Goal: Transaction & Acquisition: Purchase product/service

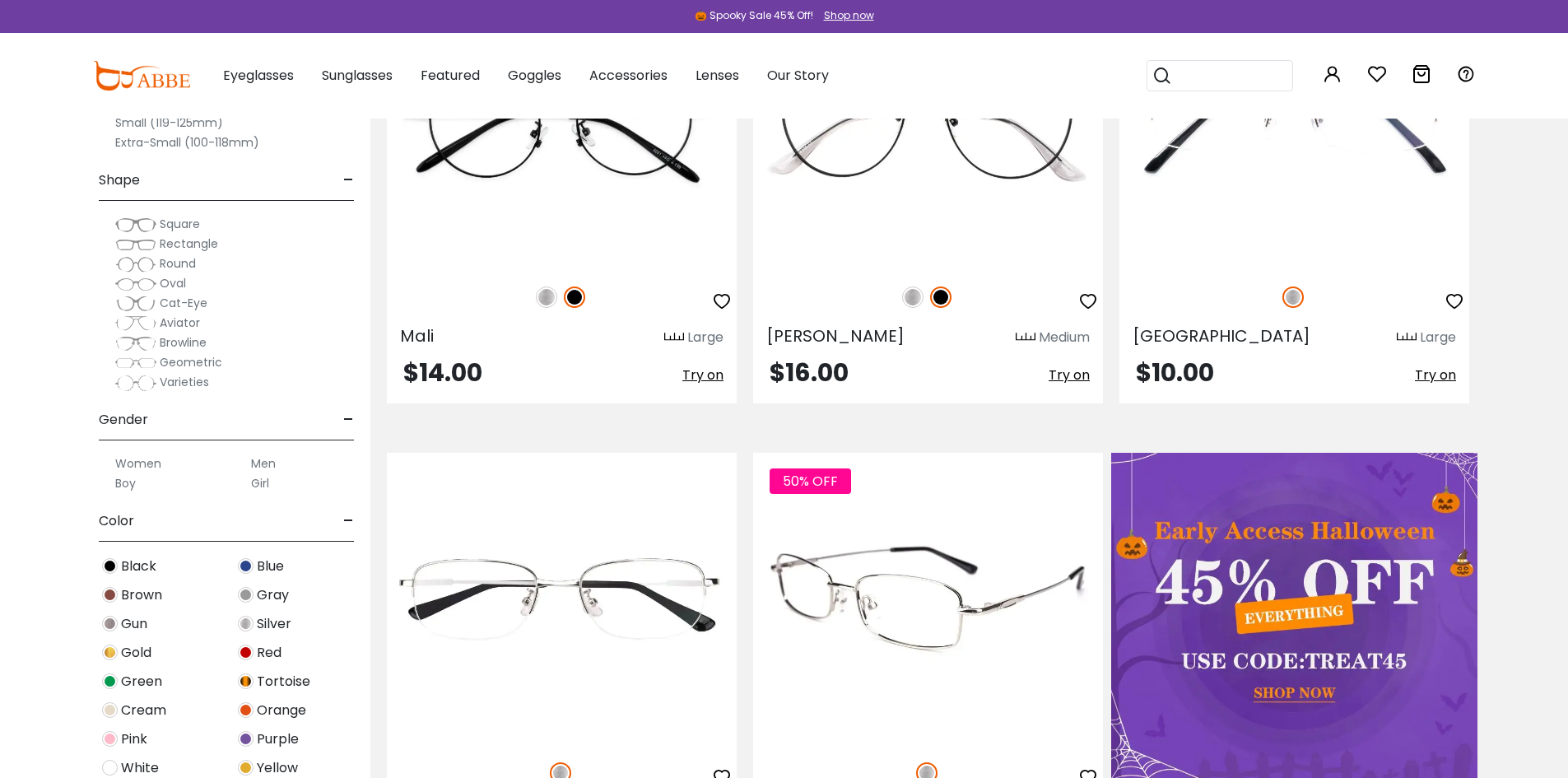
scroll to position [576, 0]
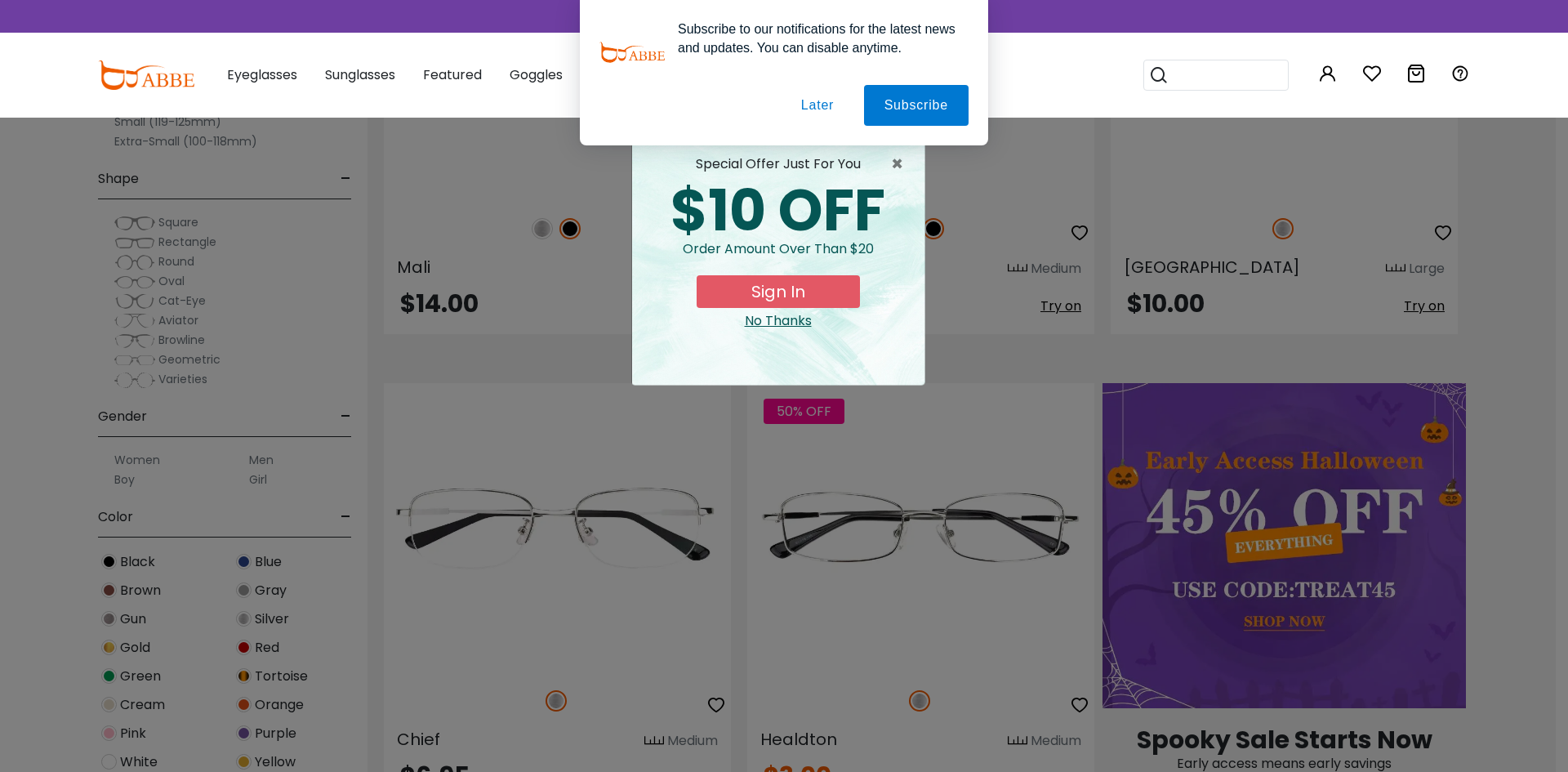
click at [836, 104] on button "Later" at bounding box center [817, 105] width 74 height 41
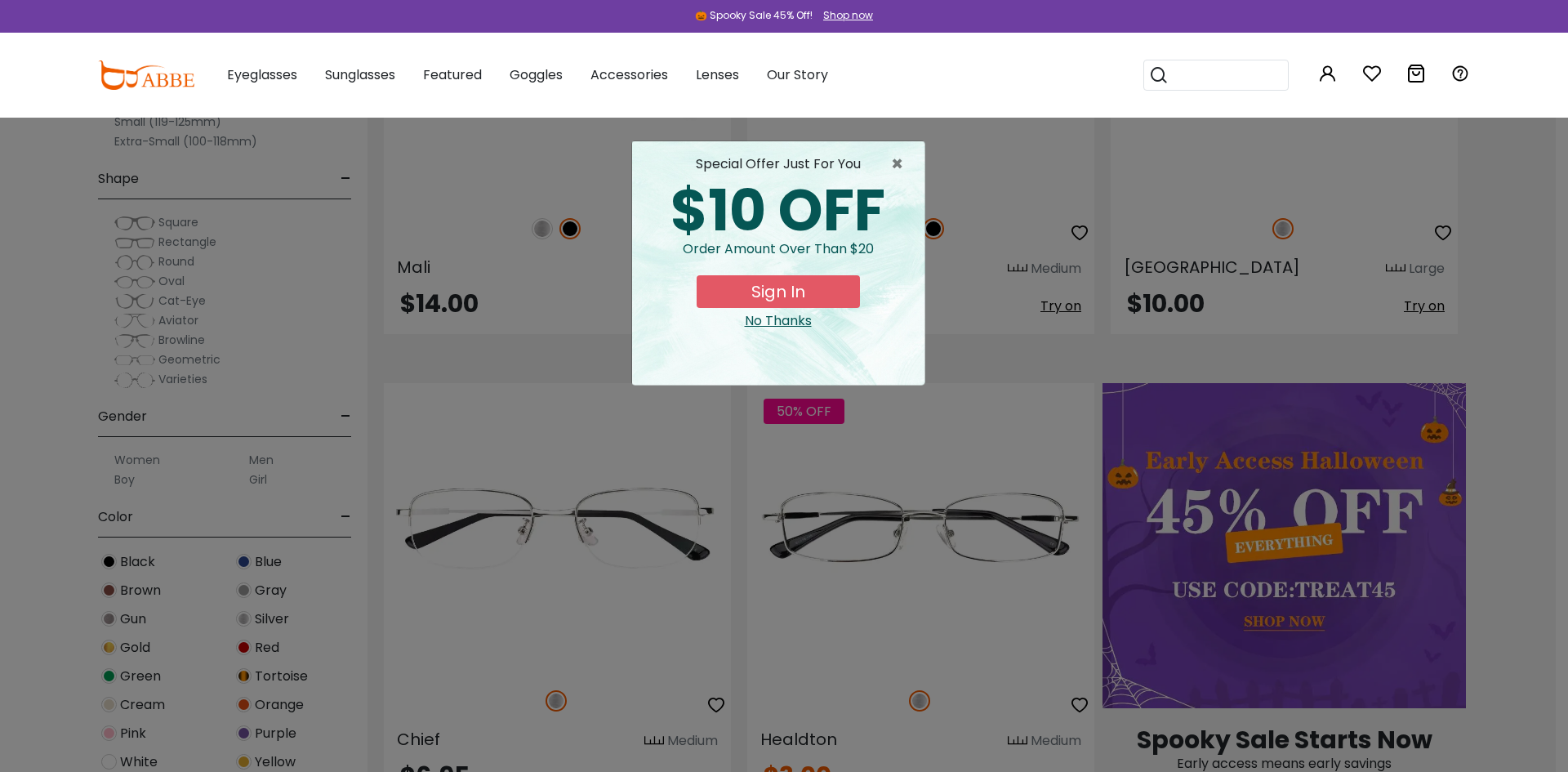
click at [792, 315] on div "No Thanks" at bounding box center [779, 320] width 267 height 19
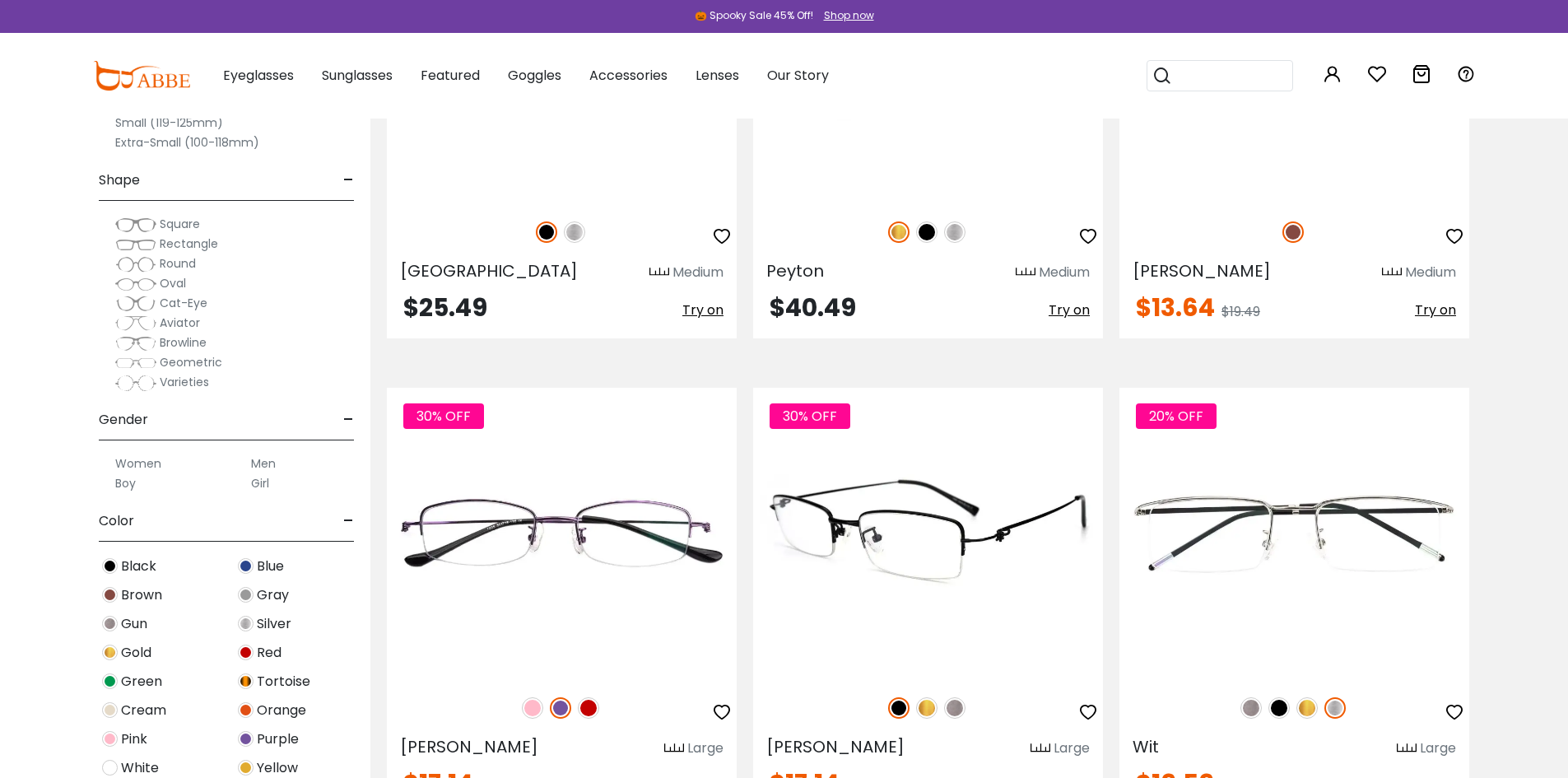
scroll to position [7242, 0]
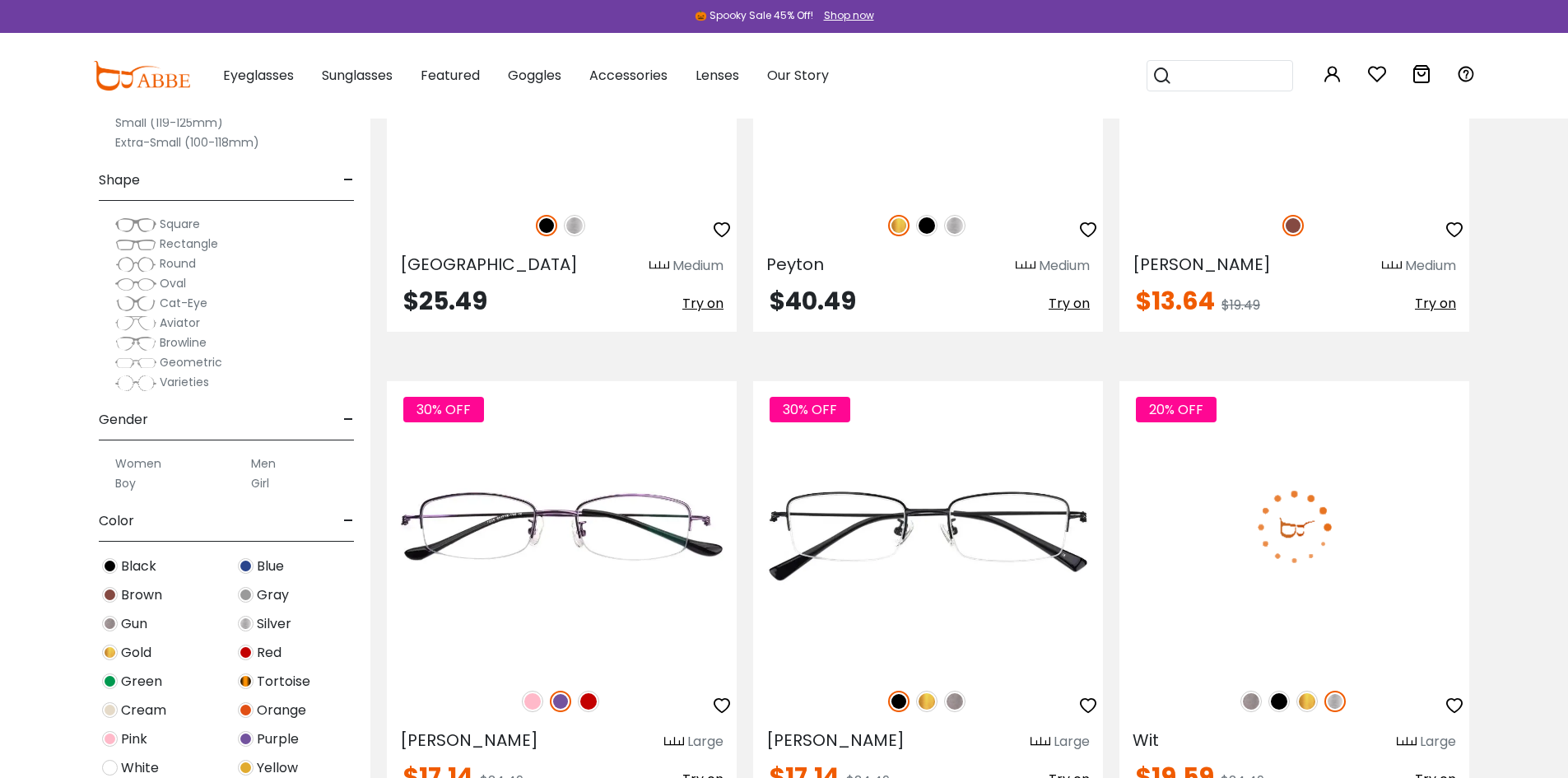
click at [1244, 564] on img at bounding box center [1294, 526] width 350 height 291
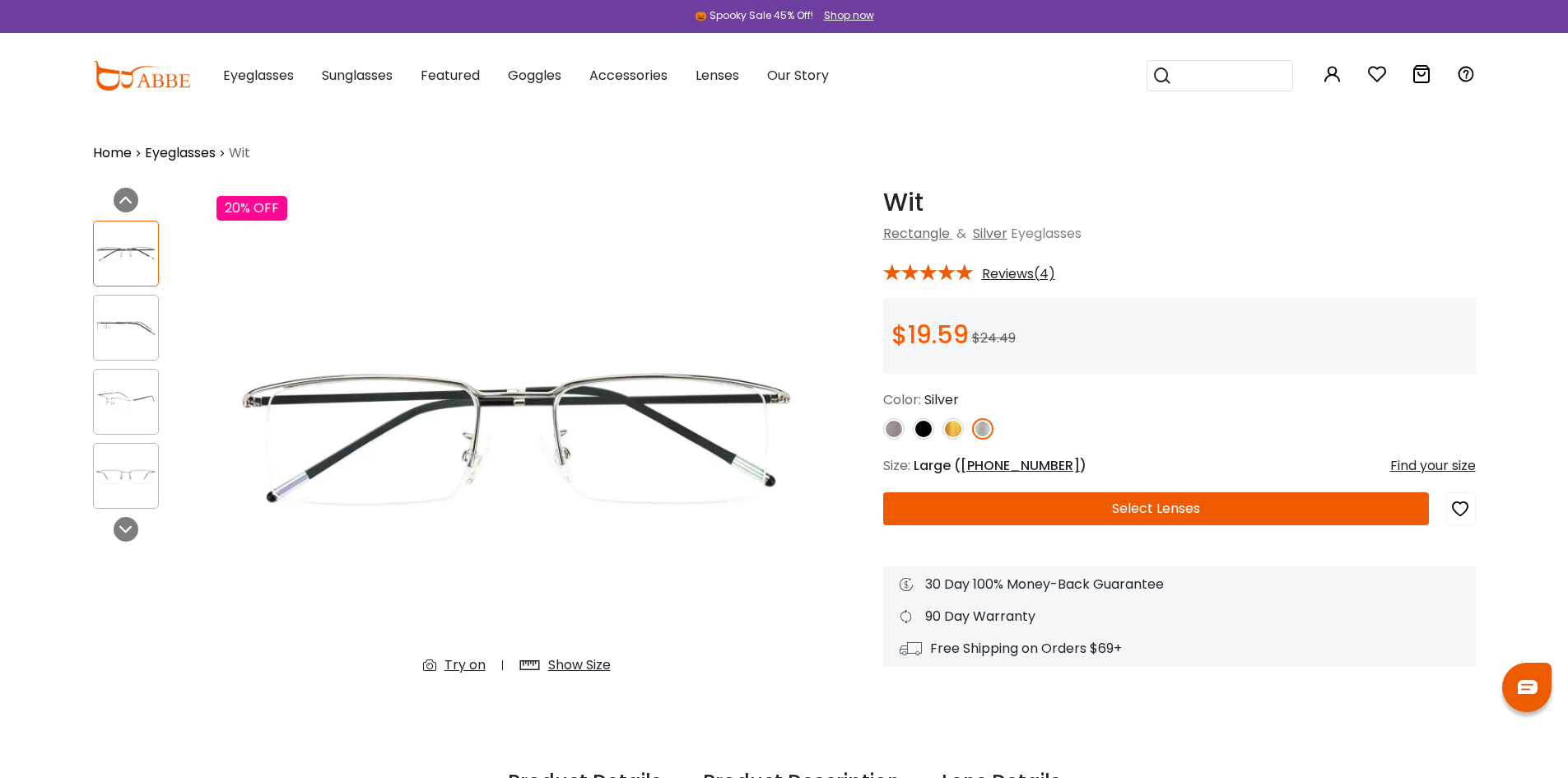
click at [599, 516] on img at bounding box center [516, 438] width 601 height 500
click at [961, 424] on img at bounding box center [952, 428] width 21 height 21
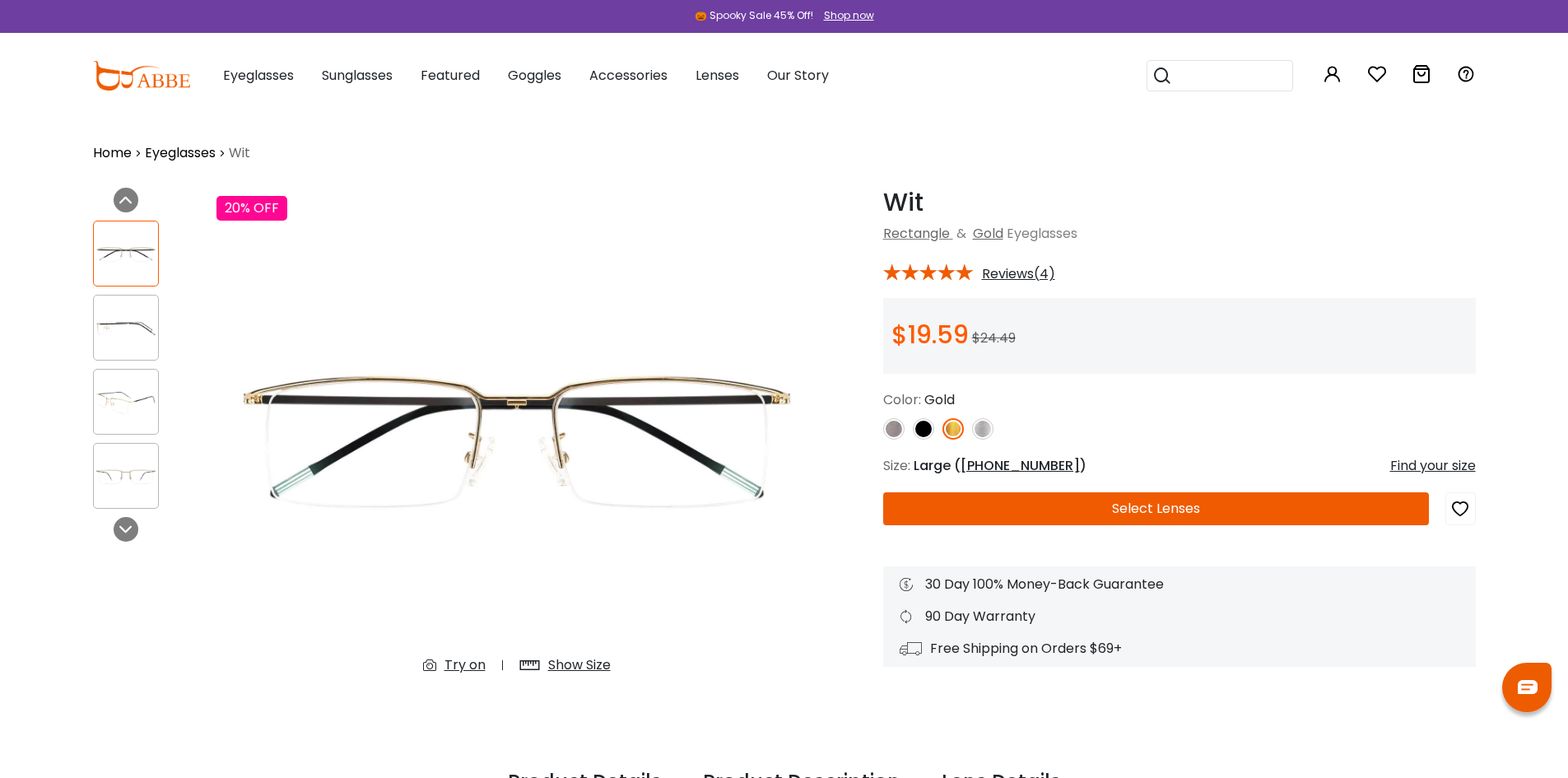
click at [775, 392] on img at bounding box center [516, 438] width 601 height 500
click at [117, 318] on img at bounding box center [126, 328] width 64 height 32
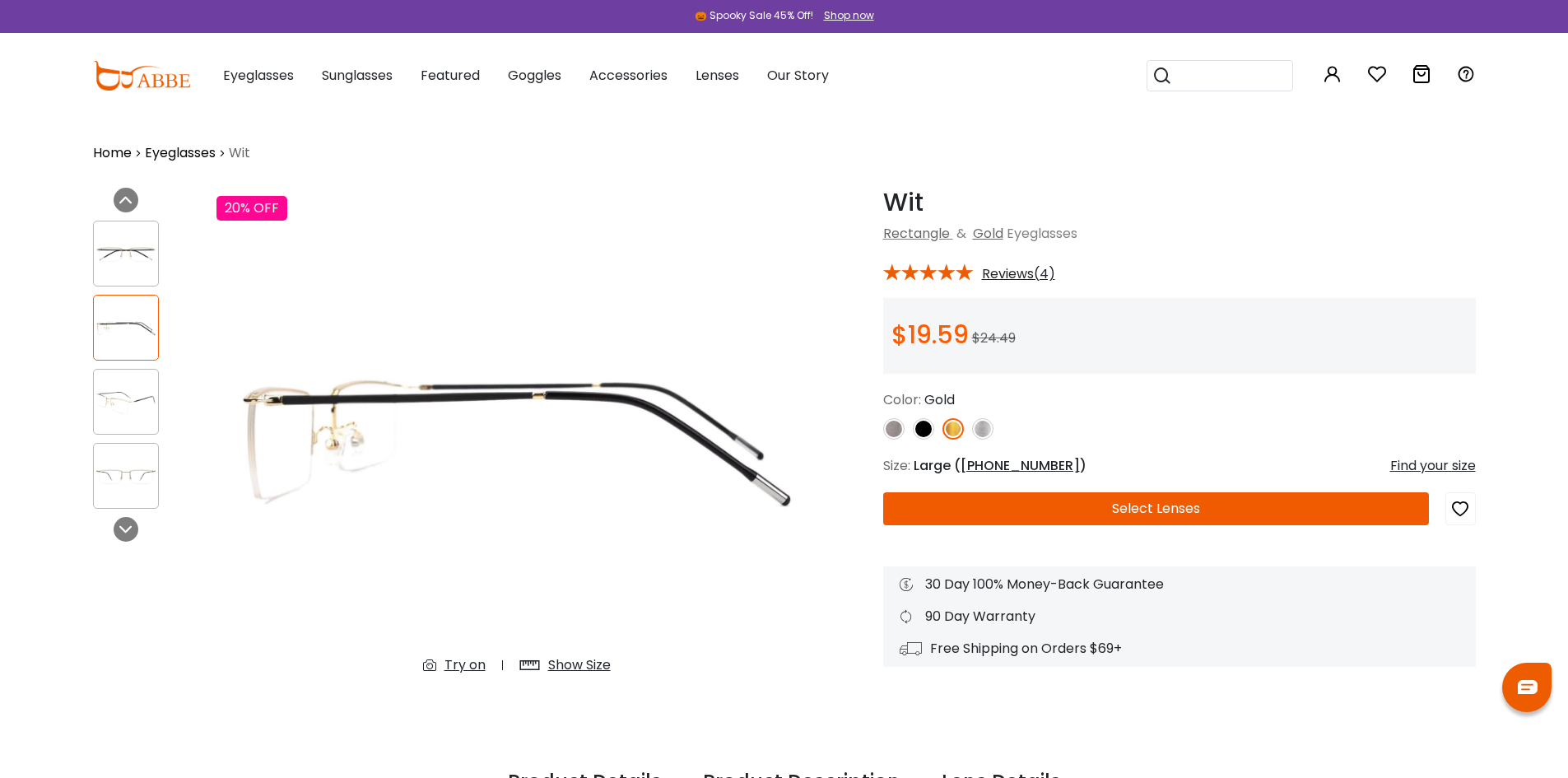
click at [126, 389] on img at bounding box center [126, 402] width 64 height 32
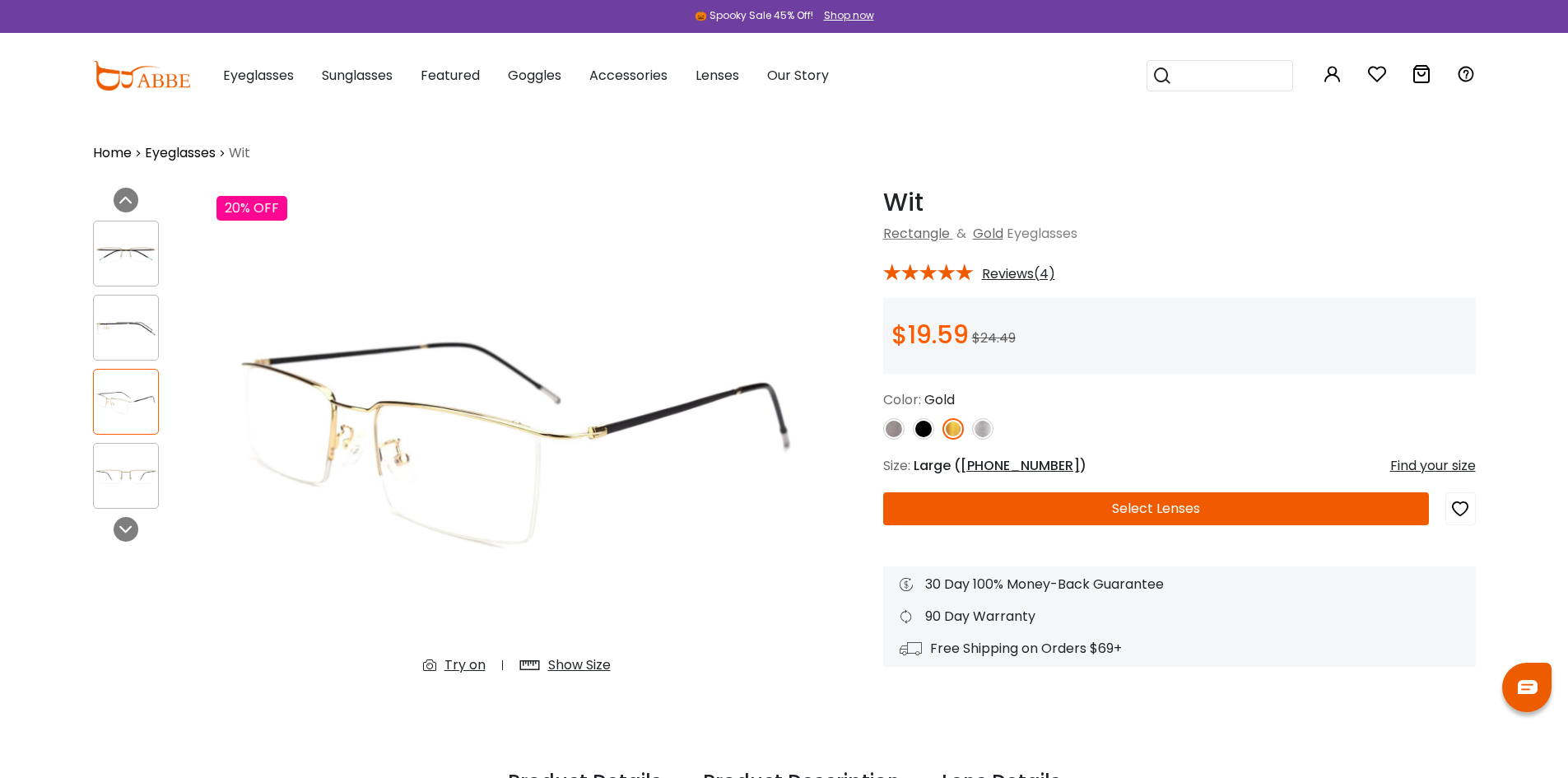
click at [136, 480] on img at bounding box center [126, 476] width 64 height 32
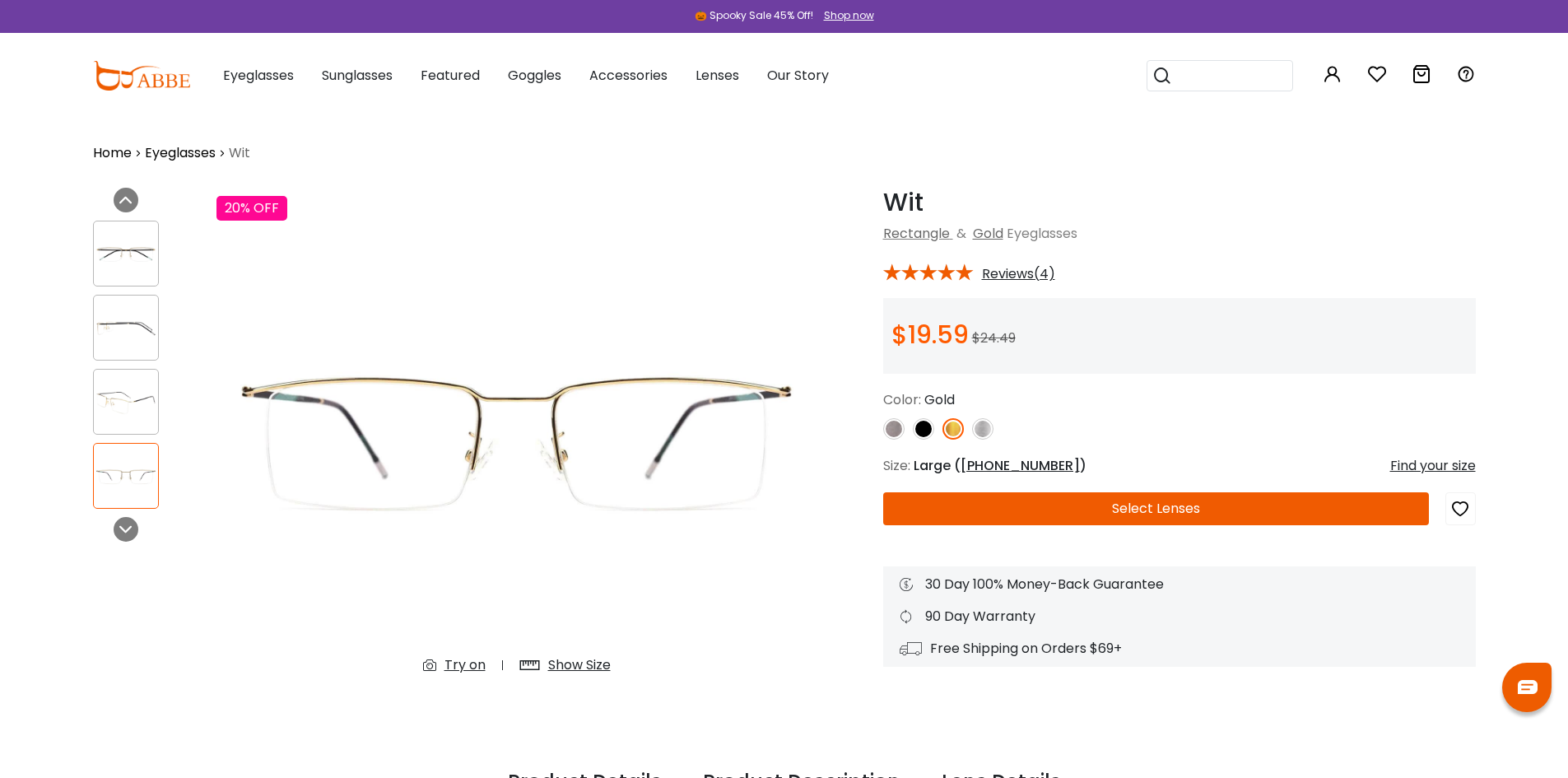
click at [136, 411] on img at bounding box center [126, 402] width 64 height 32
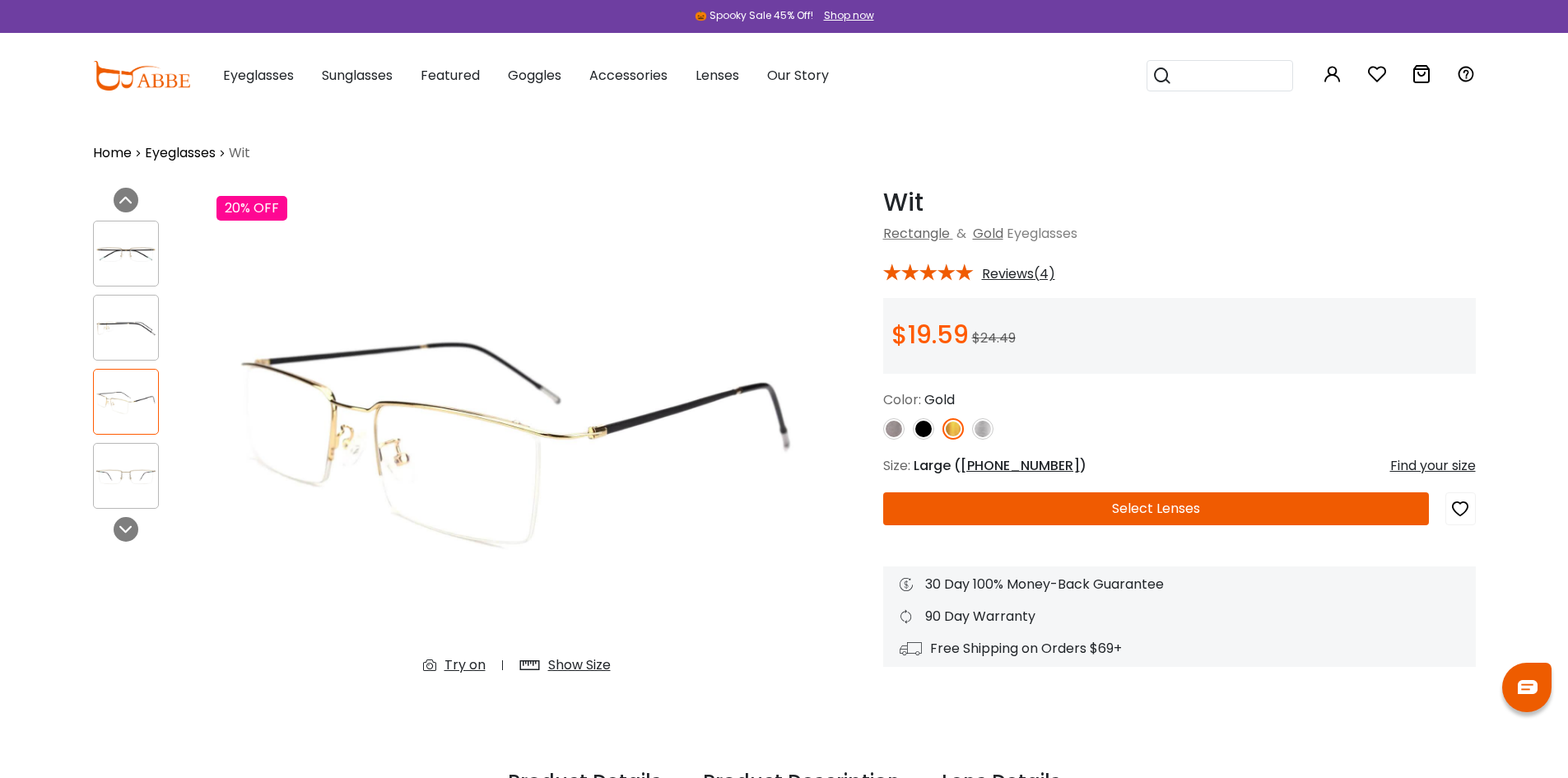
click at [133, 325] on img at bounding box center [126, 328] width 64 height 32
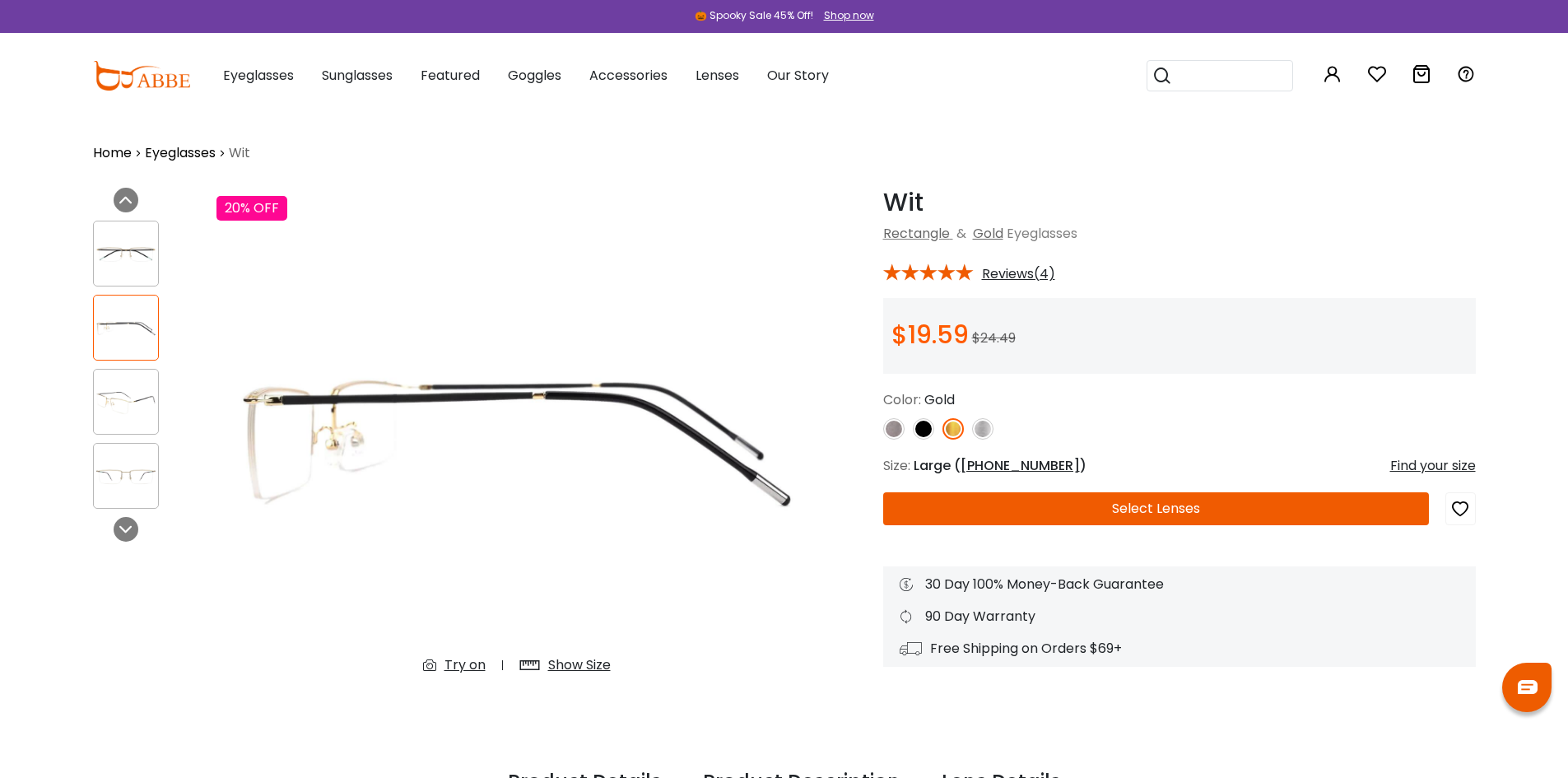
click at [140, 253] on img at bounding box center [126, 254] width 64 height 32
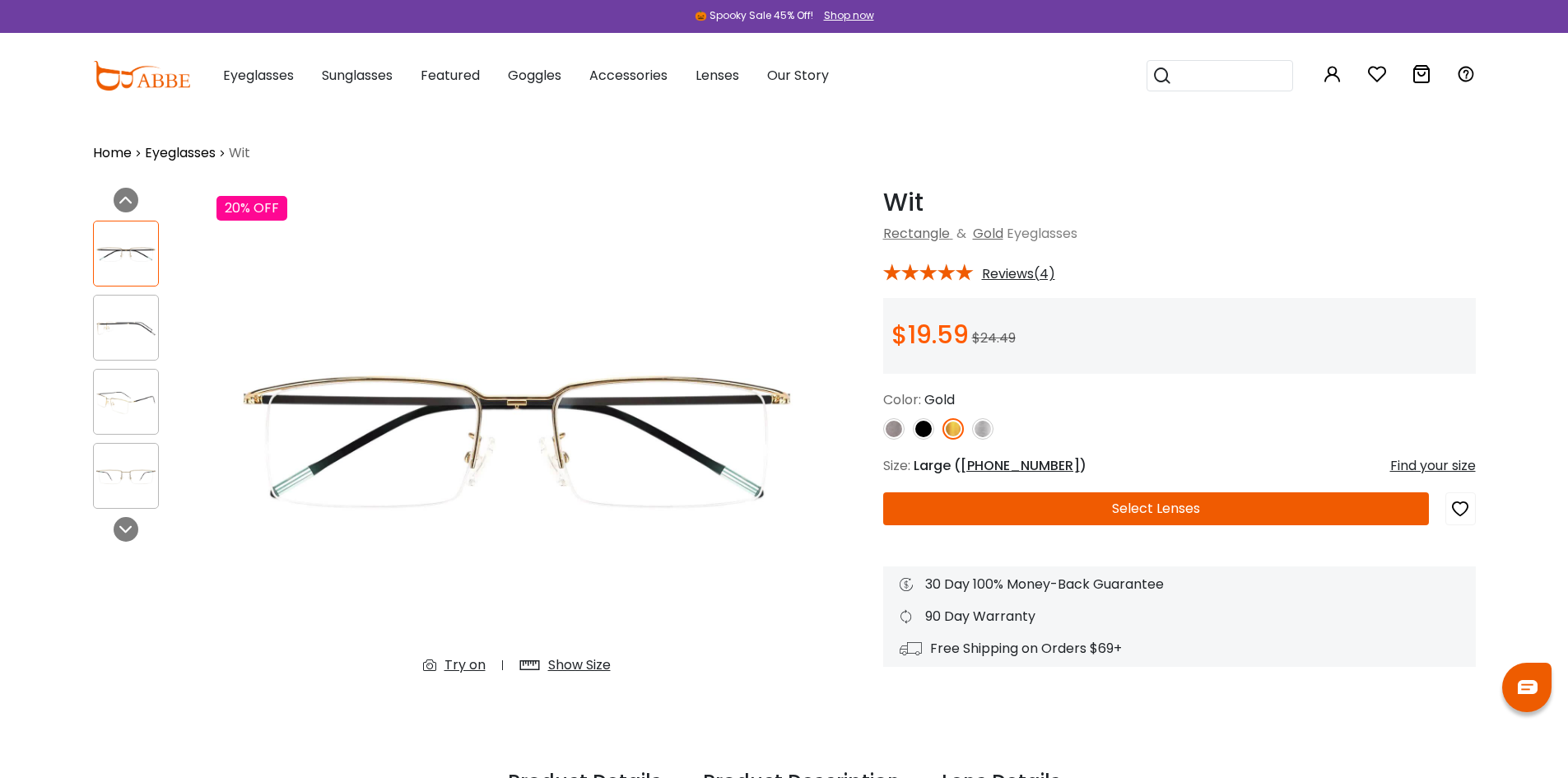
click at [139, 334] on img at bounding box center [126, 328] width 64 height 32
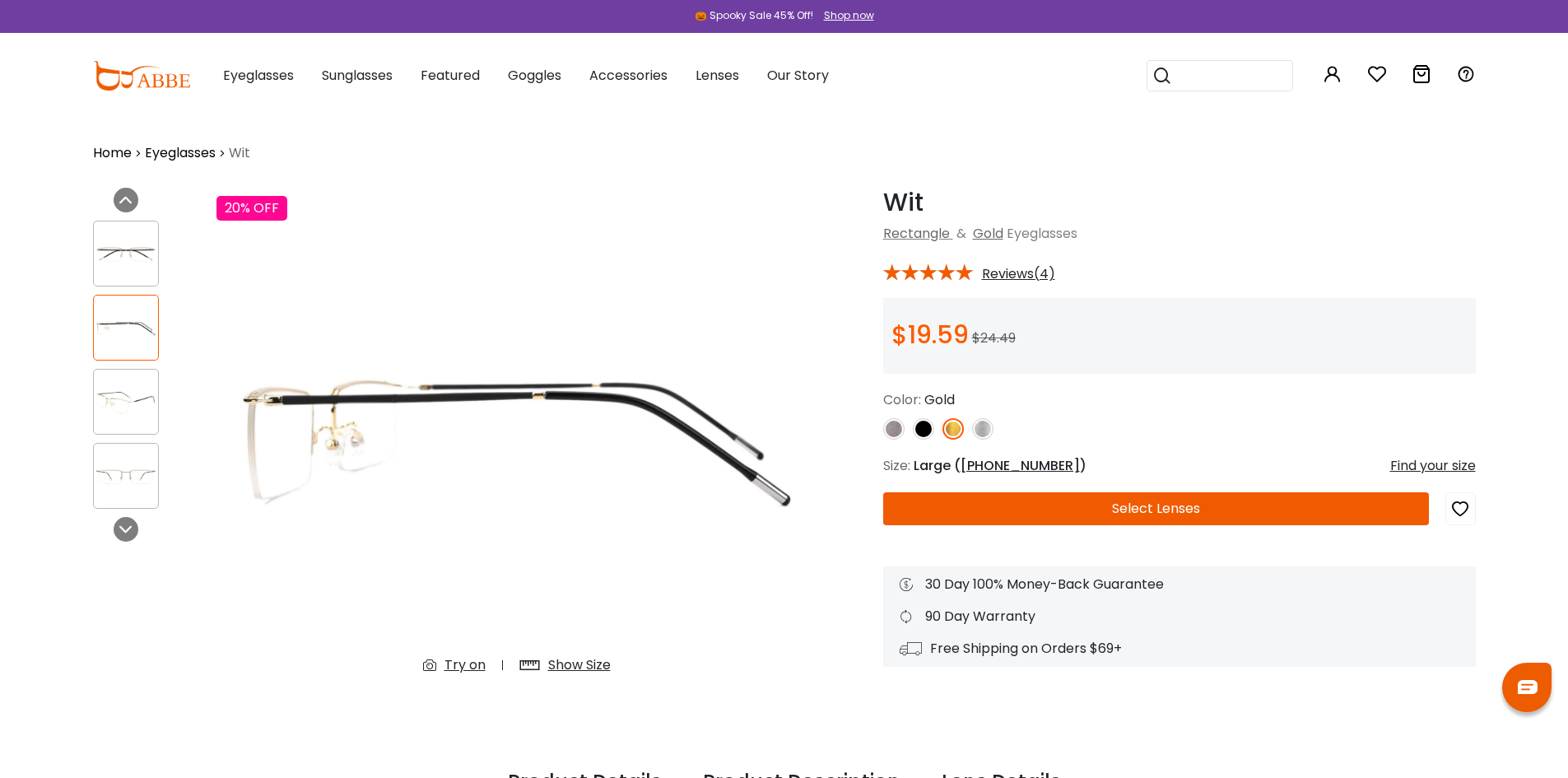
click at [125, 394] on img at bounding box center [126, 402] width 64 height 32
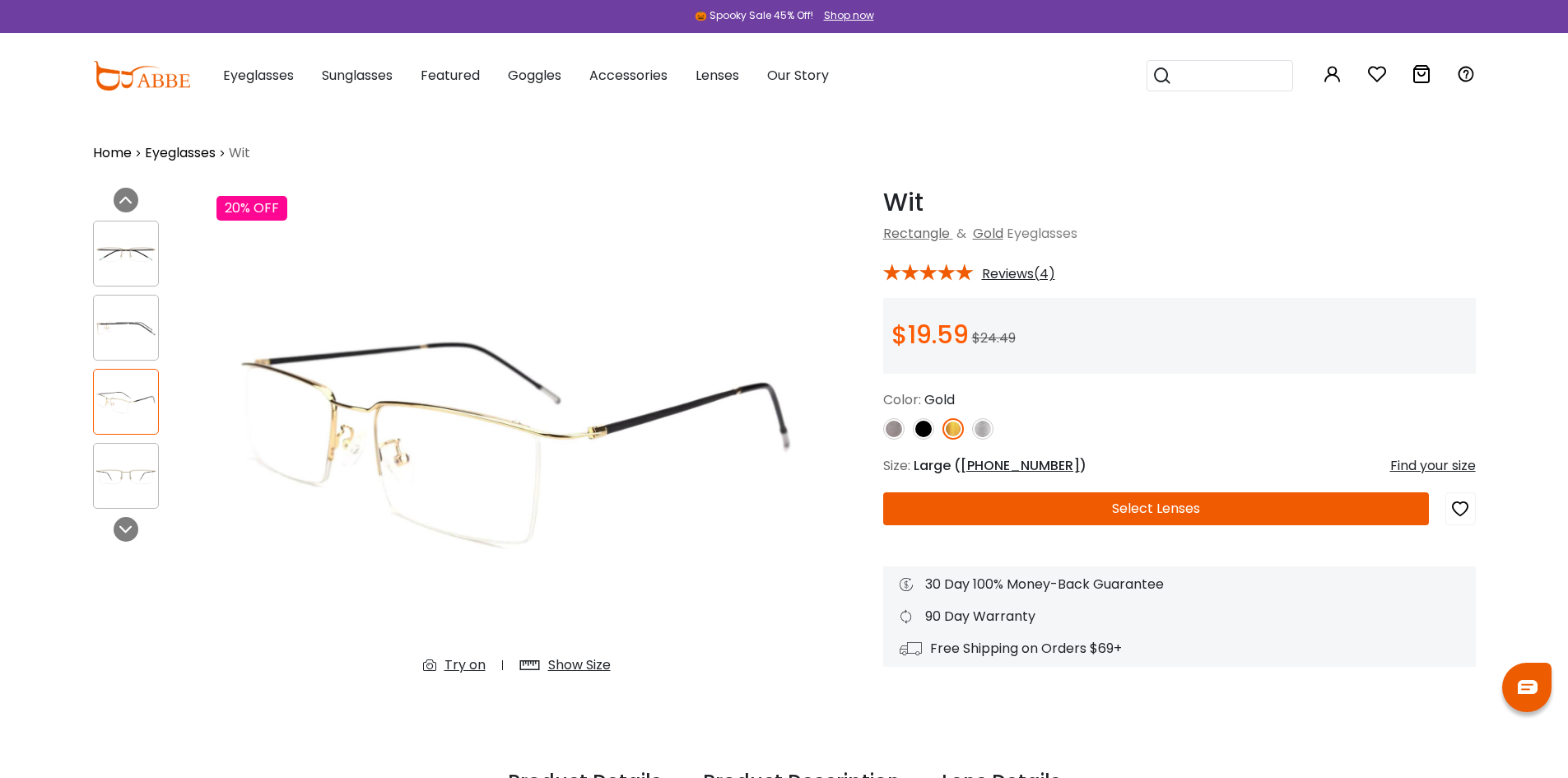
click at [130, 476] on img at bounding box center [126, 476] width 64 height 32
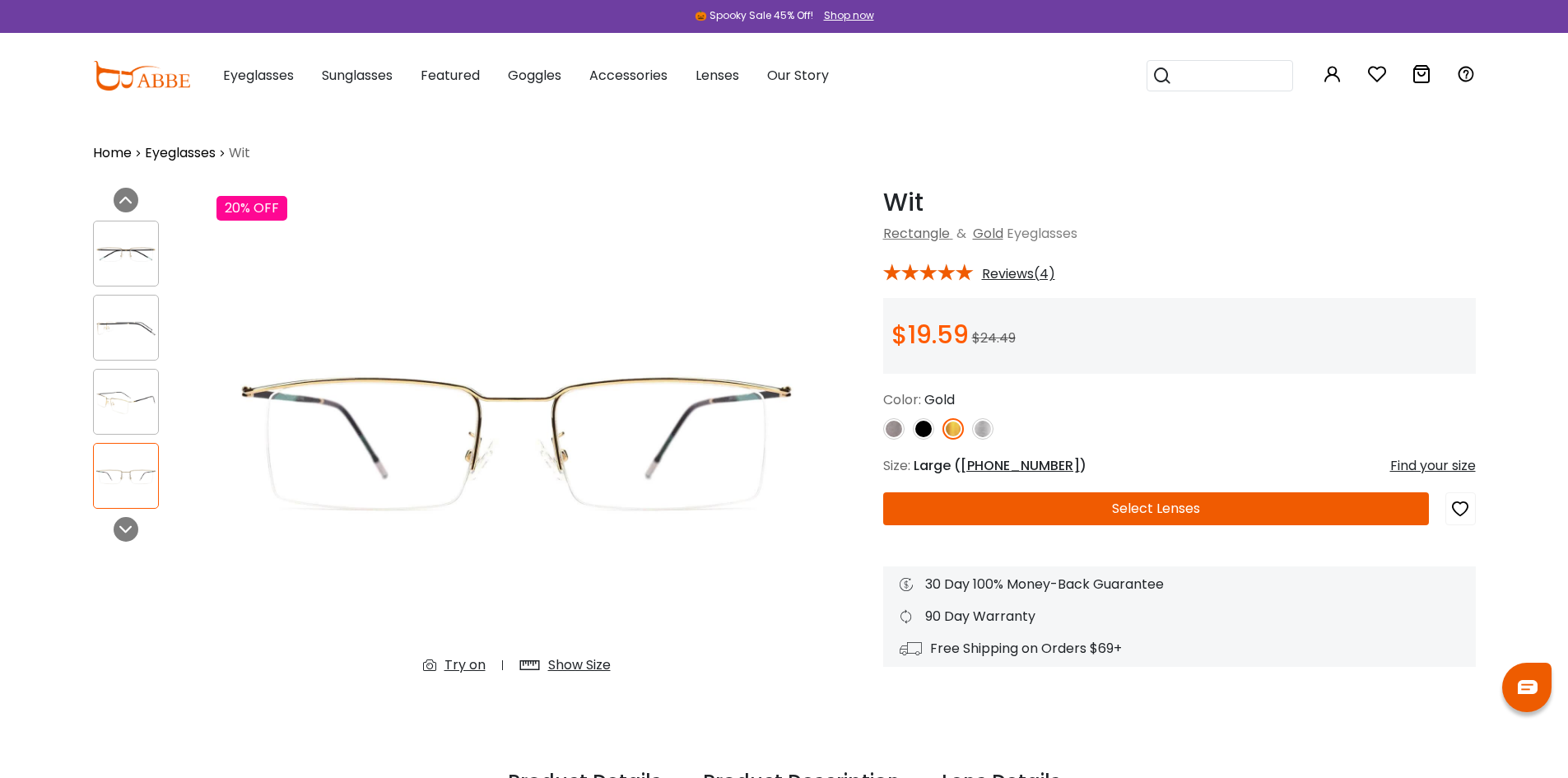
click at [145, 415] on img at bounding box center [126, 402] width 64 height 32
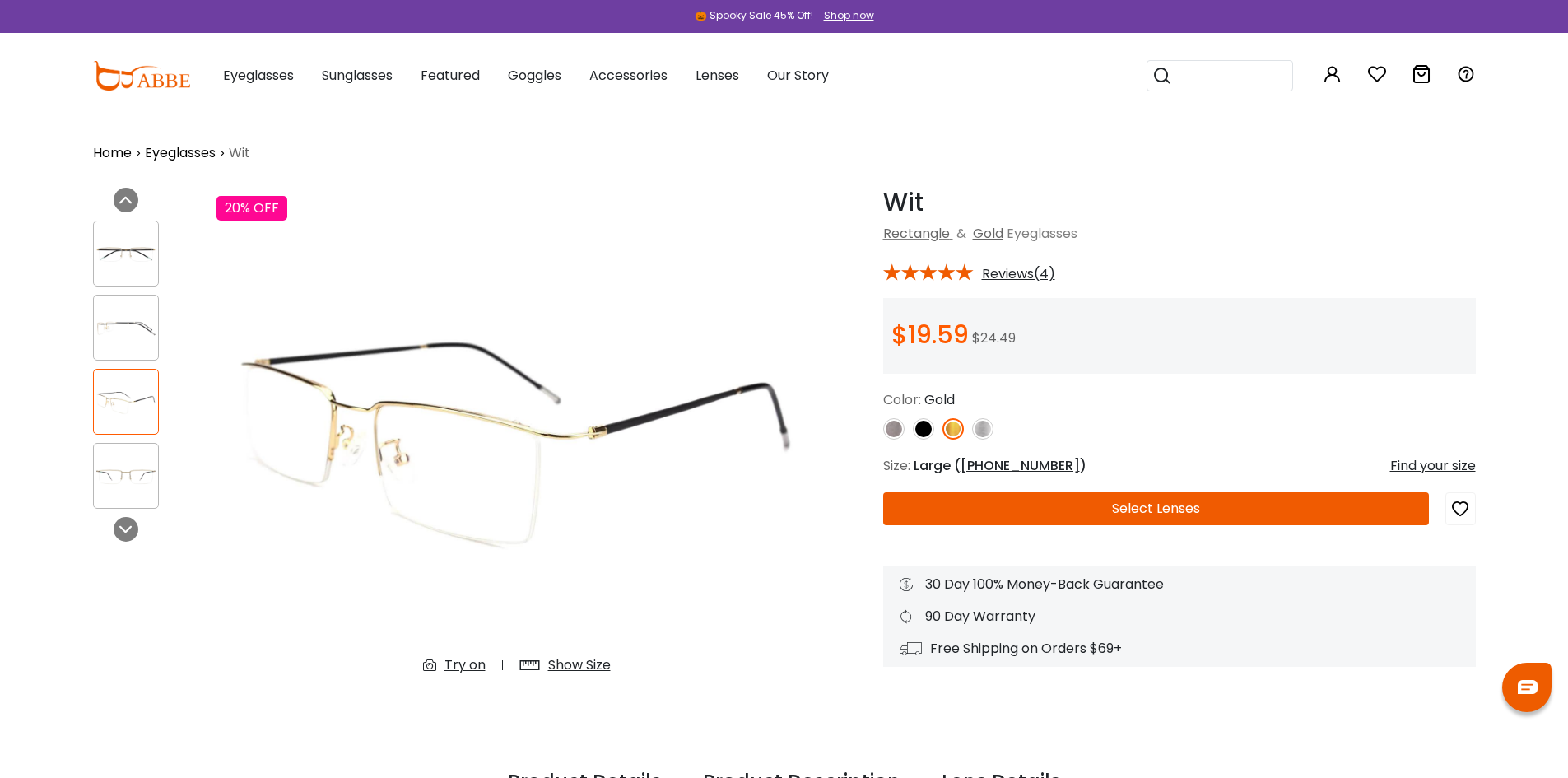
click at [139, 332] on img at bounding box center [126, 328] width 64 height 32
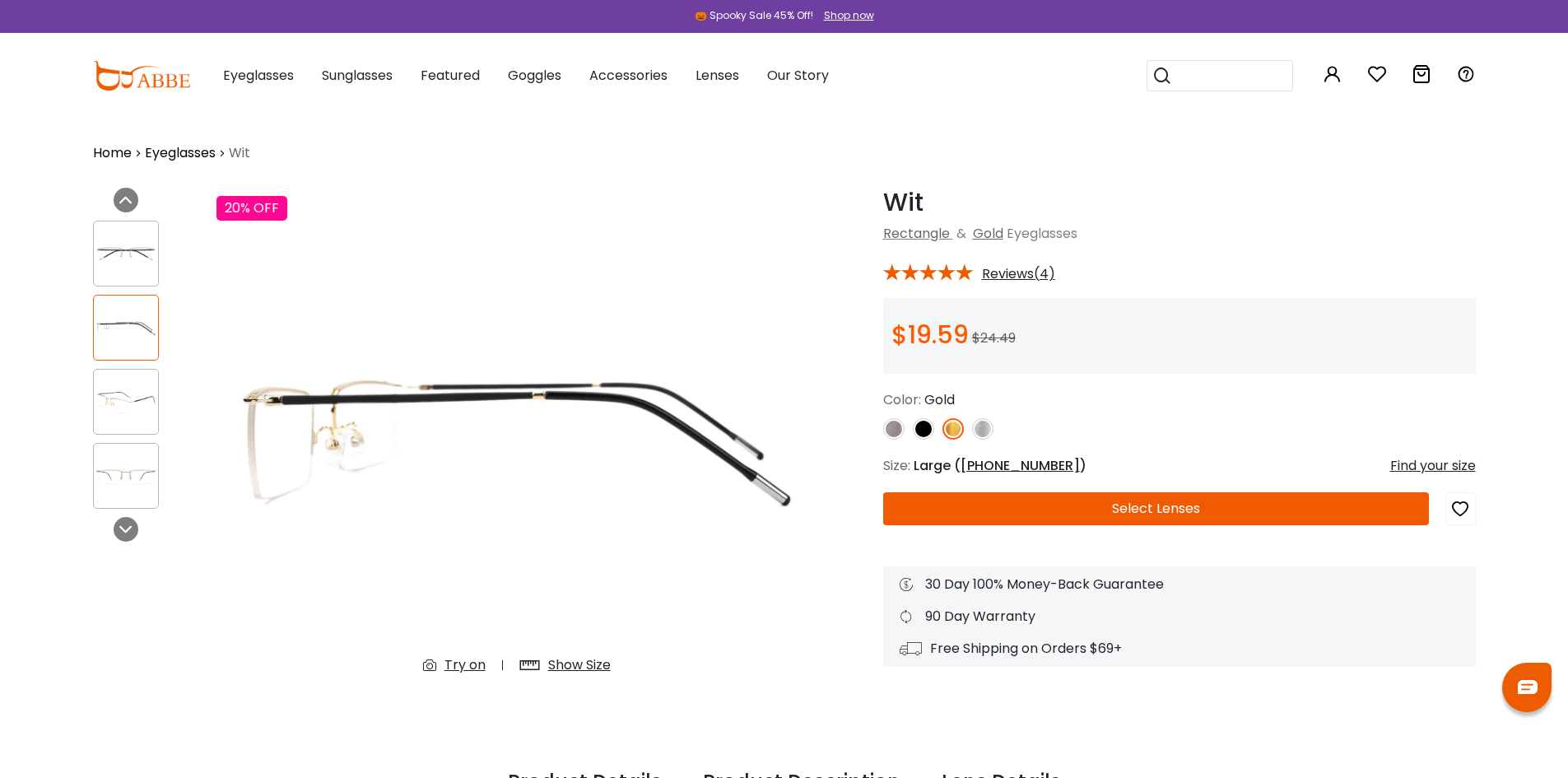
click at [124, 261] on img at bounding box center [126, 254] width 64 height 32
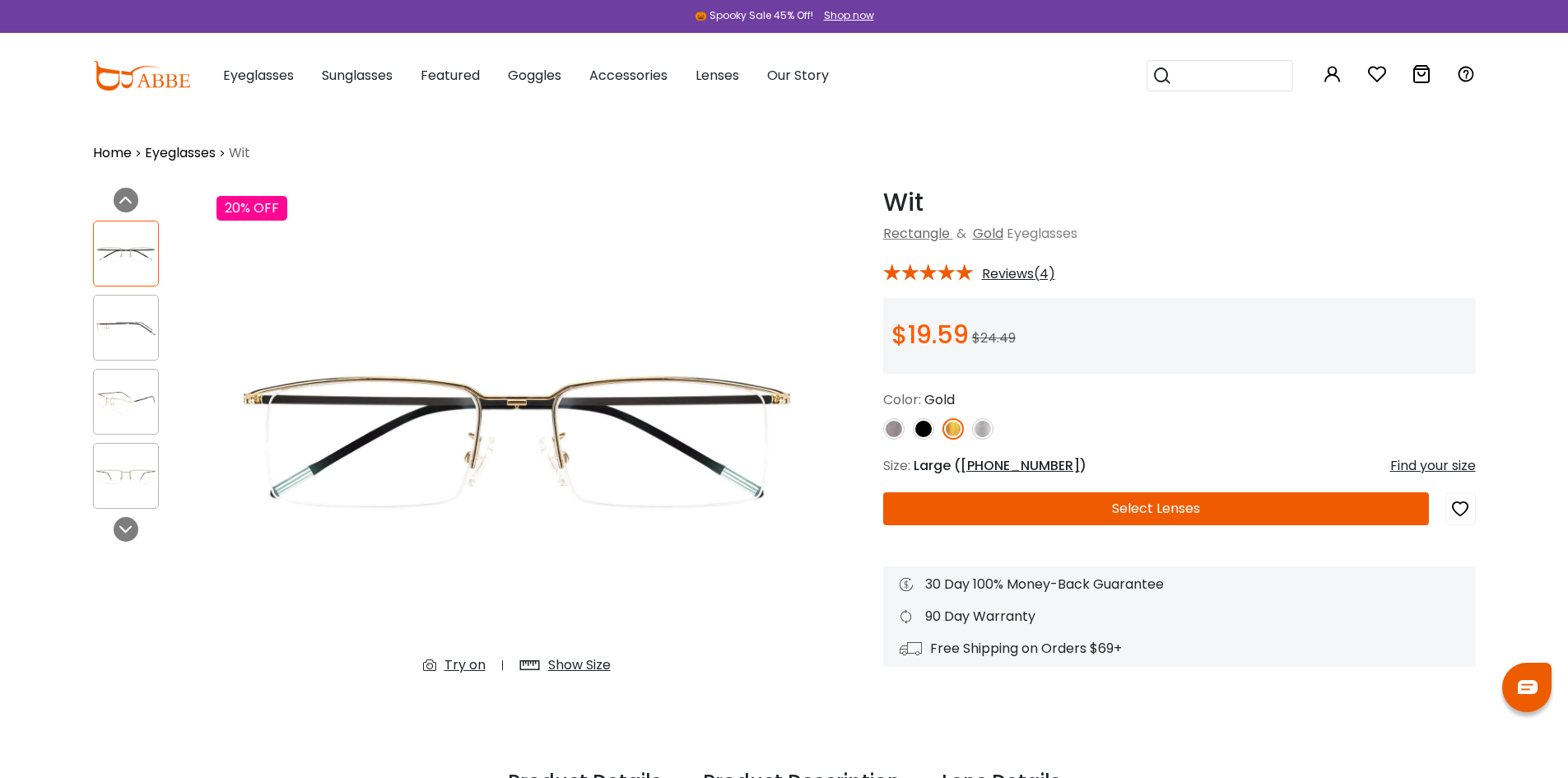
click at [147, 338] on img at bounding box center [126, 328] width 64 height 32
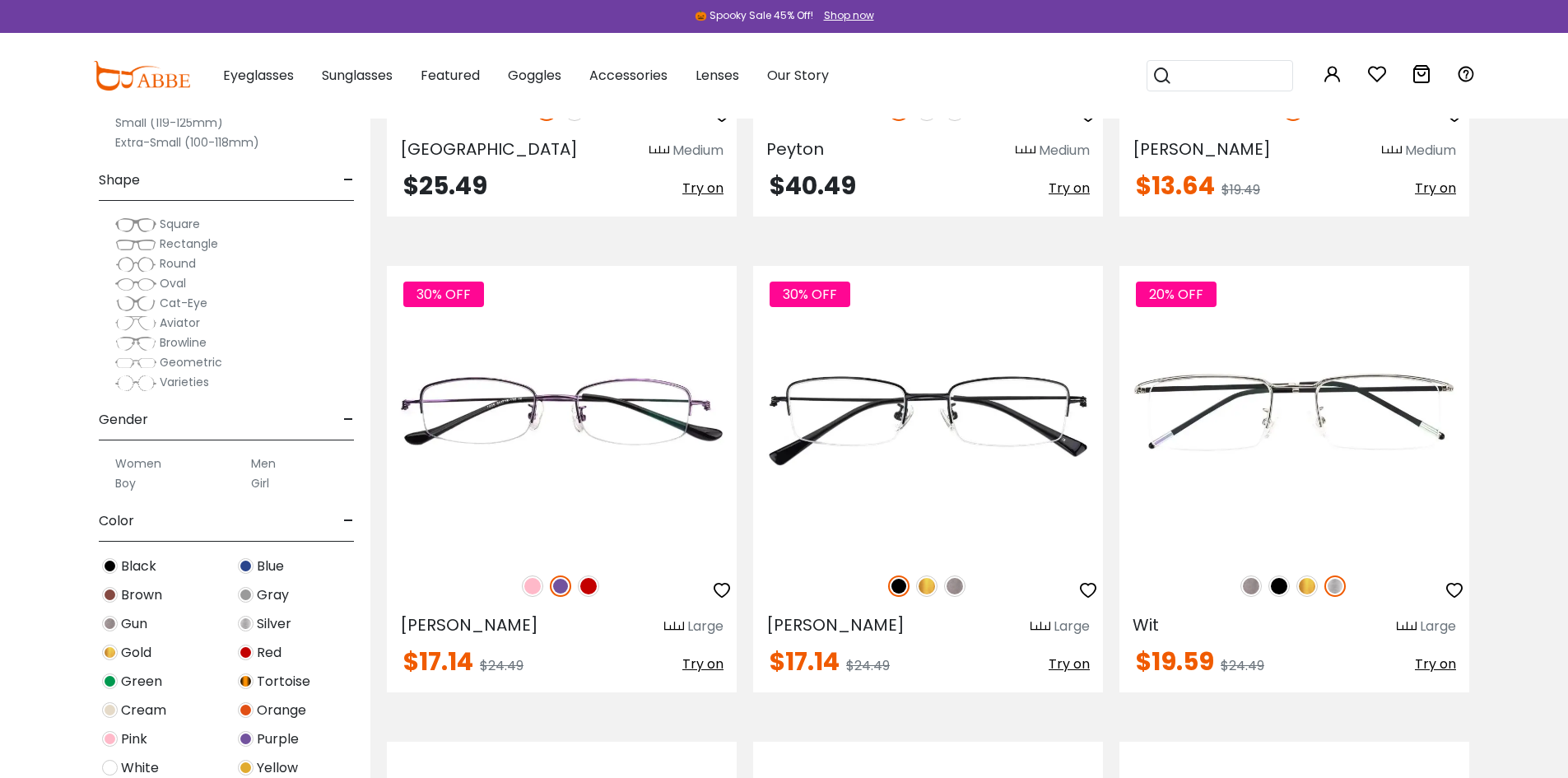
scroll to position [7325, 0]
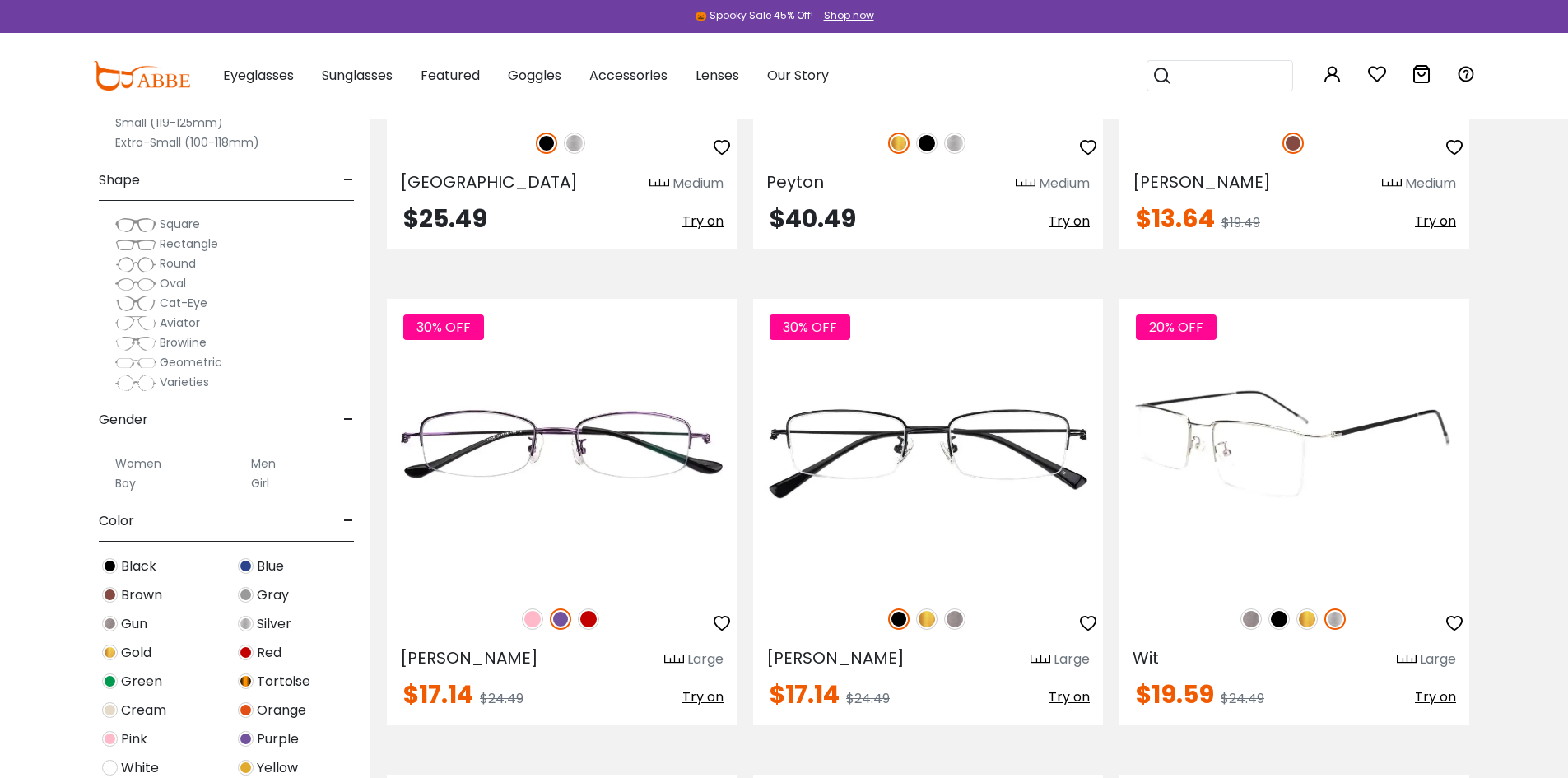
click at [1279, 612] on img at bounding box center [1278, 618] width 21 height 21
click at [1309, 621] on img at bounding box center [1306, 618] width 21 height 21
click at [1337, 618] on img at bounding box center [1335, 618] width 21 height 21
click at [1297, 623] on img at bounding box center [1306, 618] width 21 height 21
click at [1247, 618] on img at bounding box center [1250, 618] width 21 height 21
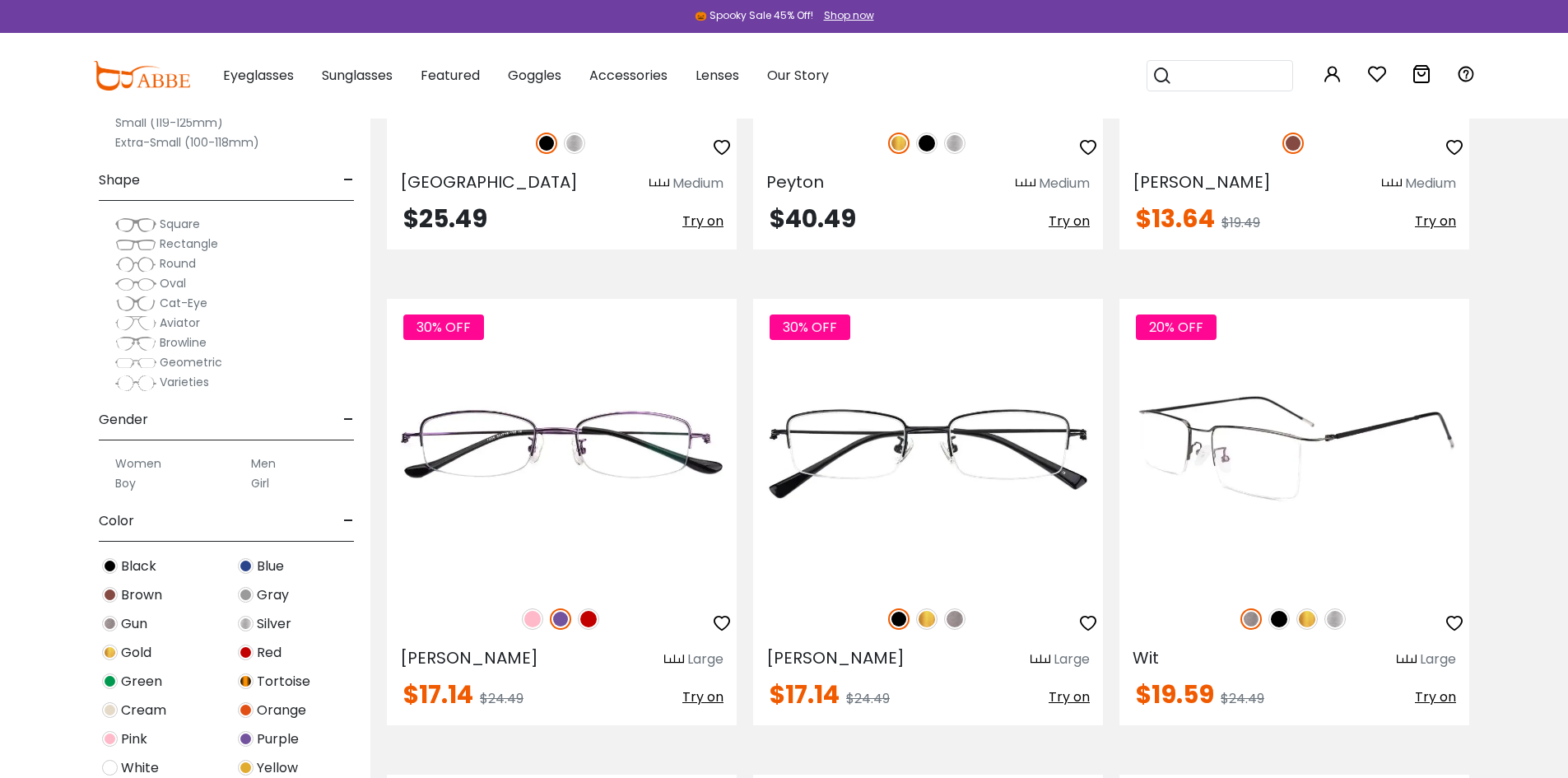
click at [1285, 614] on img at bounding box center [1278, 618] width 21 height 21
click at [1304, 614] on img at bounding box center [1306, 618] width 21 height 21
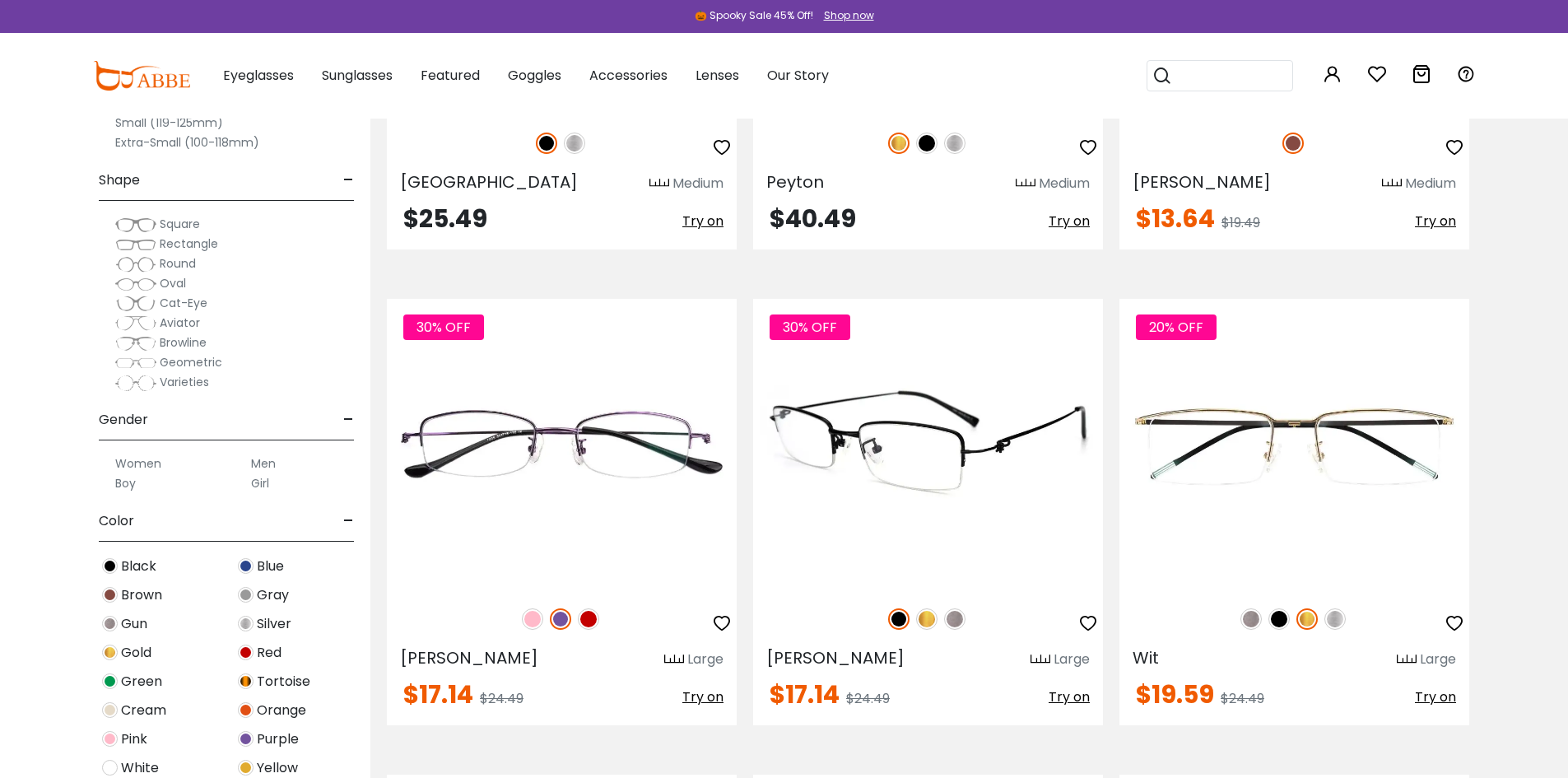
click at [927, 616] on img at bounding box center [926, 618] width 21 height 21
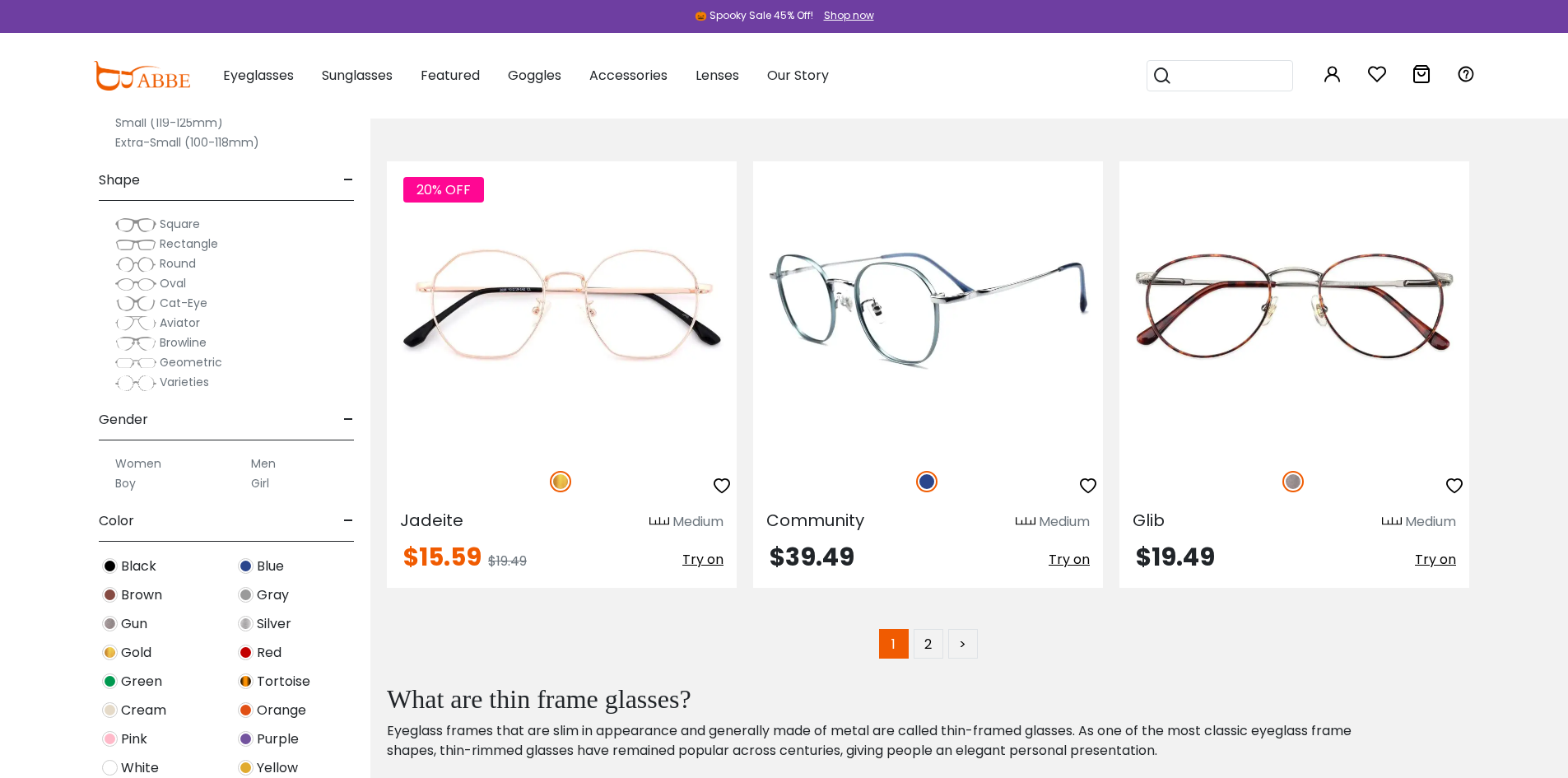
scroll to position [9628, 0]
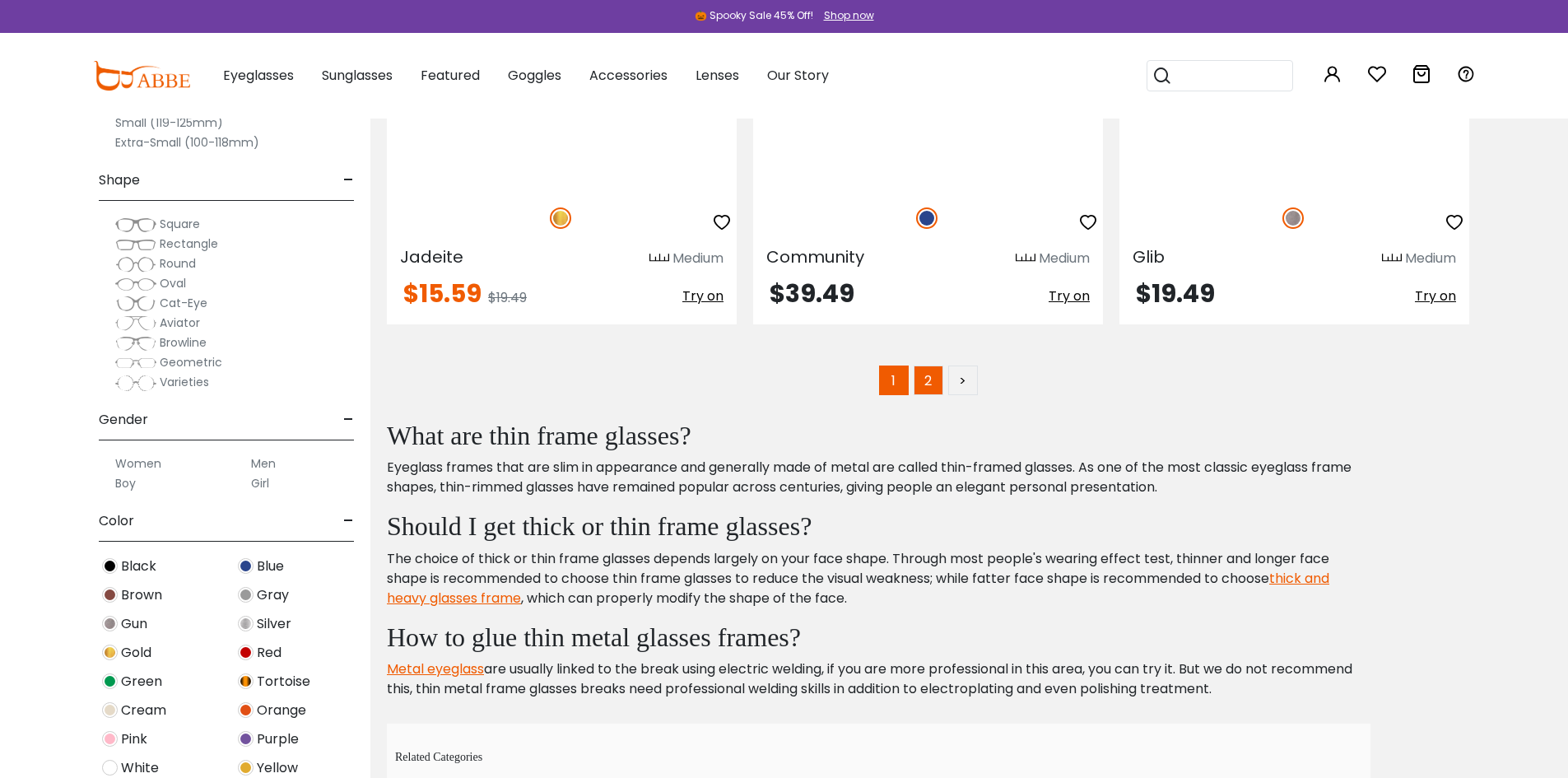
click at [934, 383] on link "2" at bounding box center [928, 380] width 30 height 30
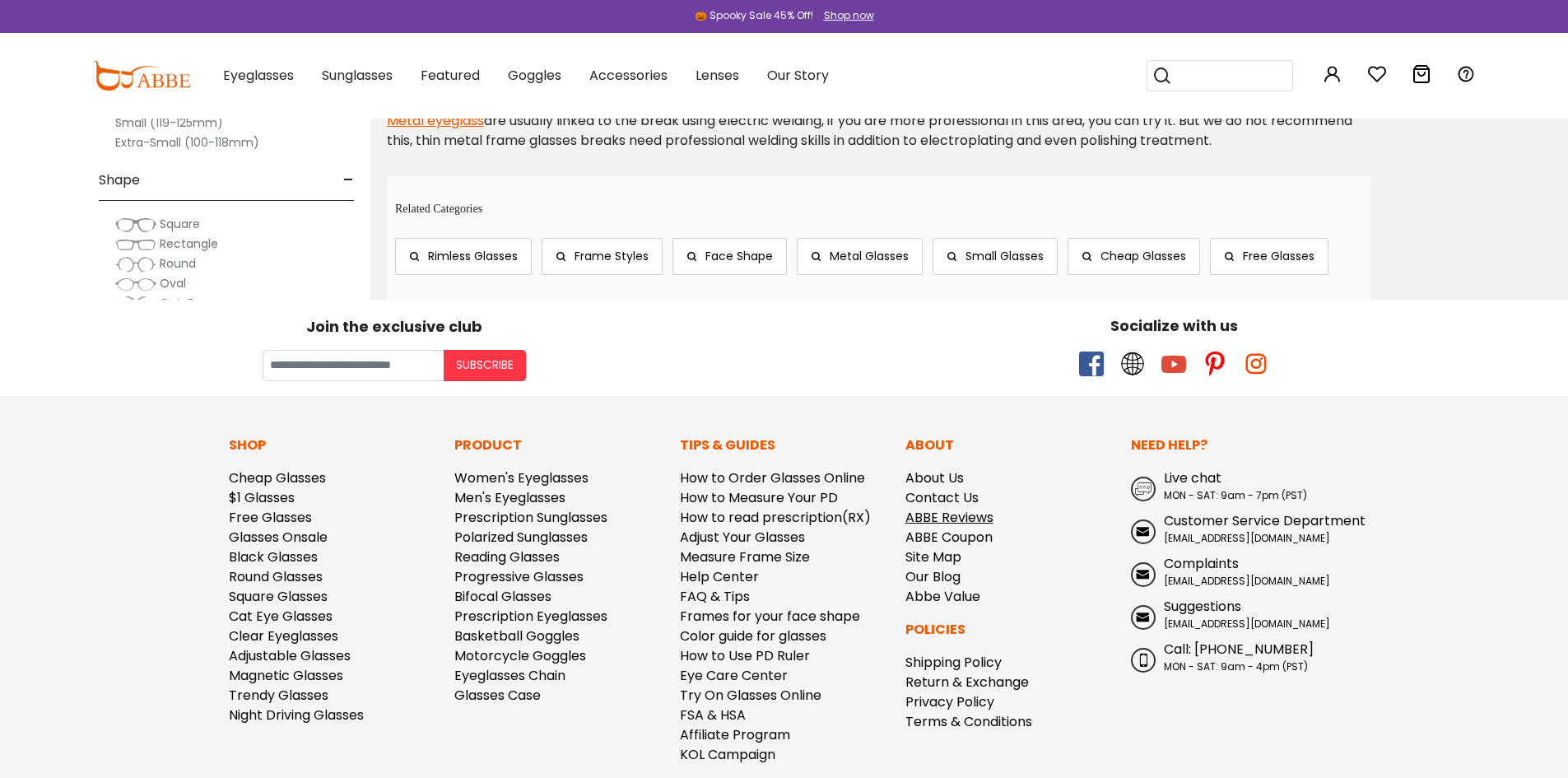
scroll to position [3113, 0]
